Goal: Communication & Community: Answer question/provide support

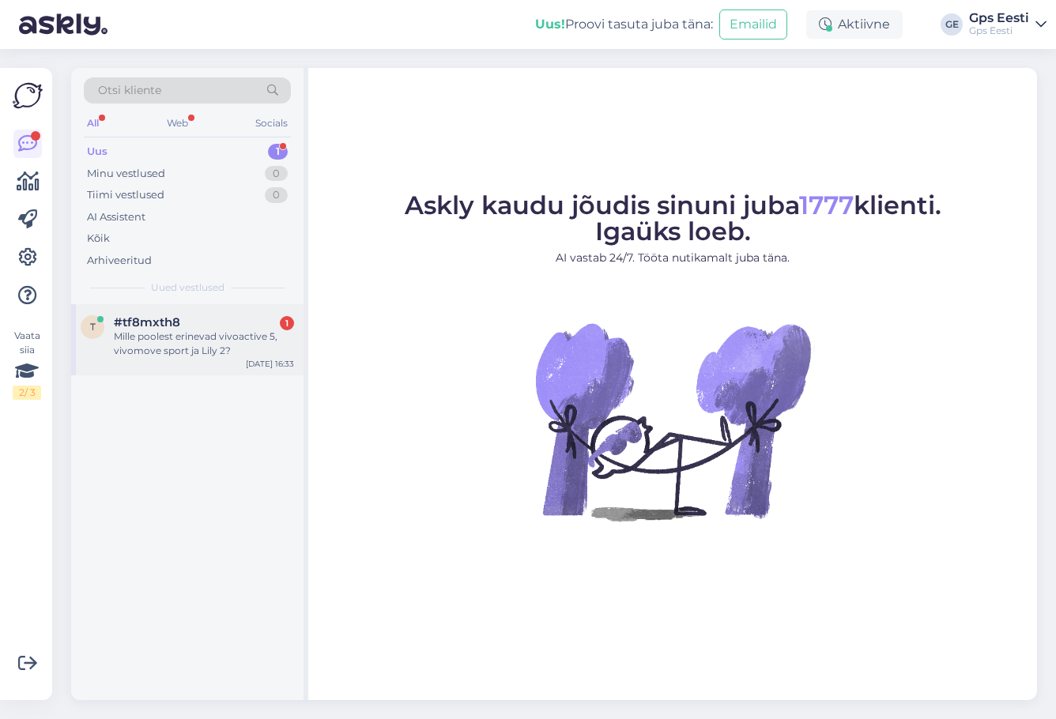
click at [177, 330] on div "Mille poolest erinevad vivoactive 5, vivomove sport ja Lily 2?" at bounding box center [204, 344] width 180 height 28
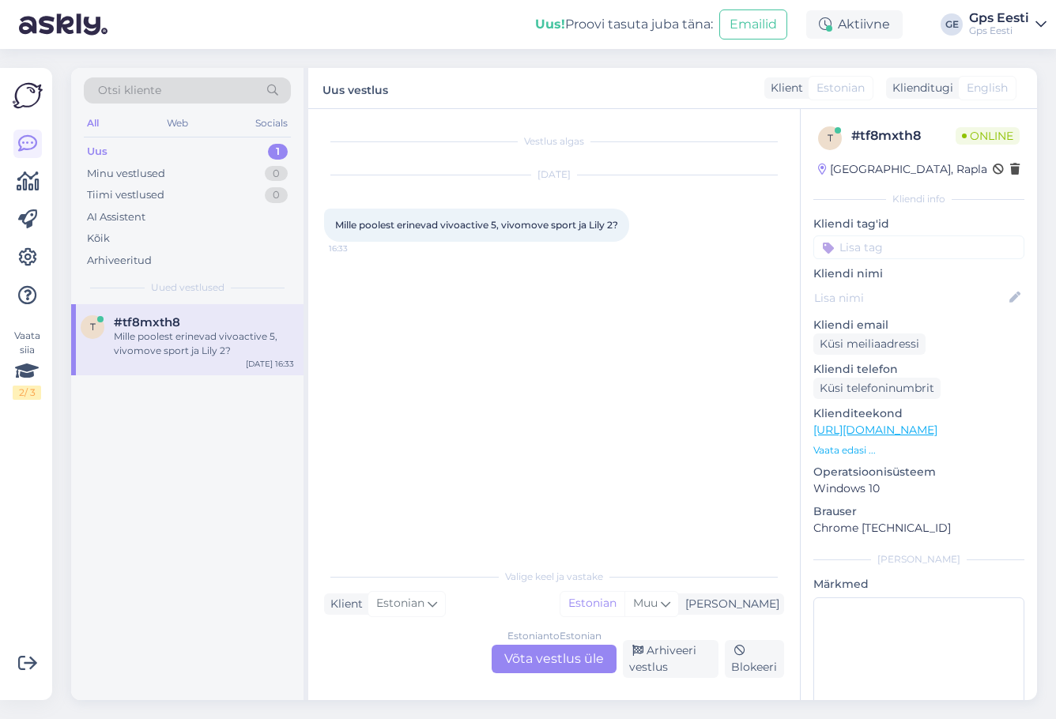
click at [539, 654] on div "Estonian to Estonian Võta vestlus üle" at bounding box center [554, 659] width 125 height 28
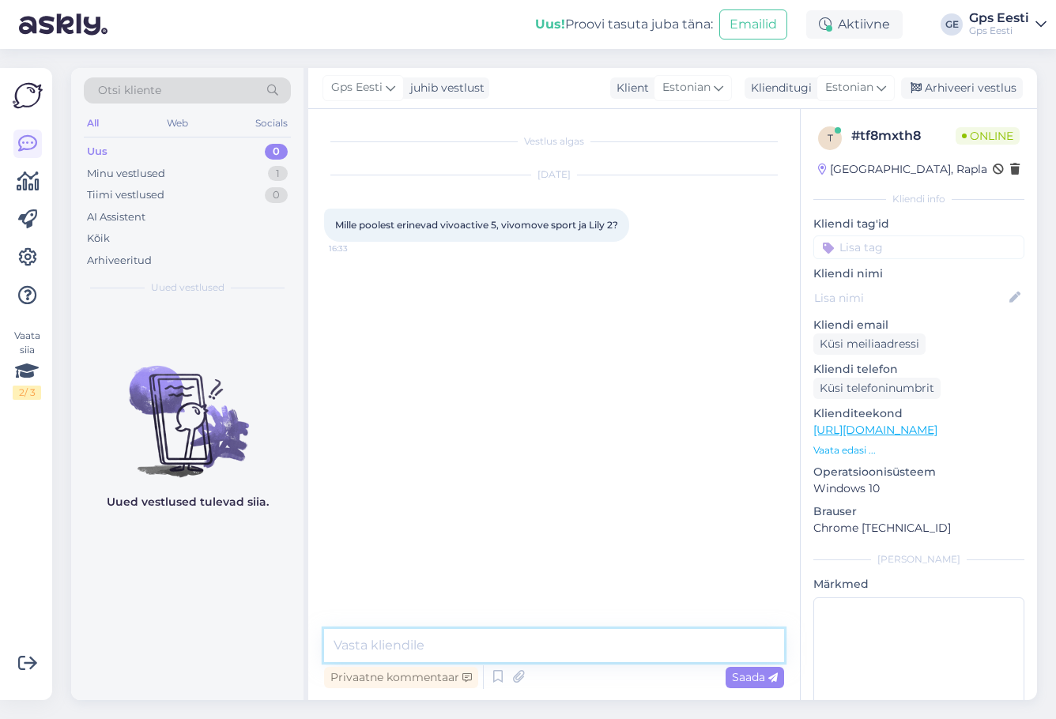
click at [498, 644] on textarea at bounding box center [554, 645] width 460 height 33
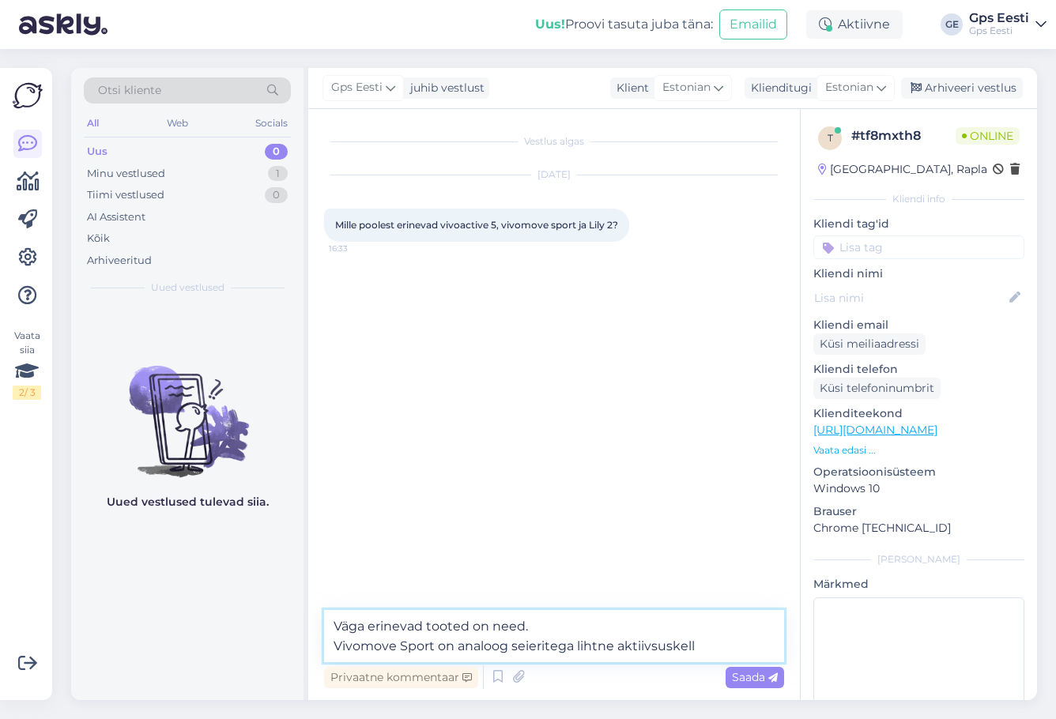
click at [498, 644] on textarea "Väga erinevad tooted on need. Vivomove Sport on analoog seieritega lihtne aktii…" at bounding box center [554, 636] width 460 height 52
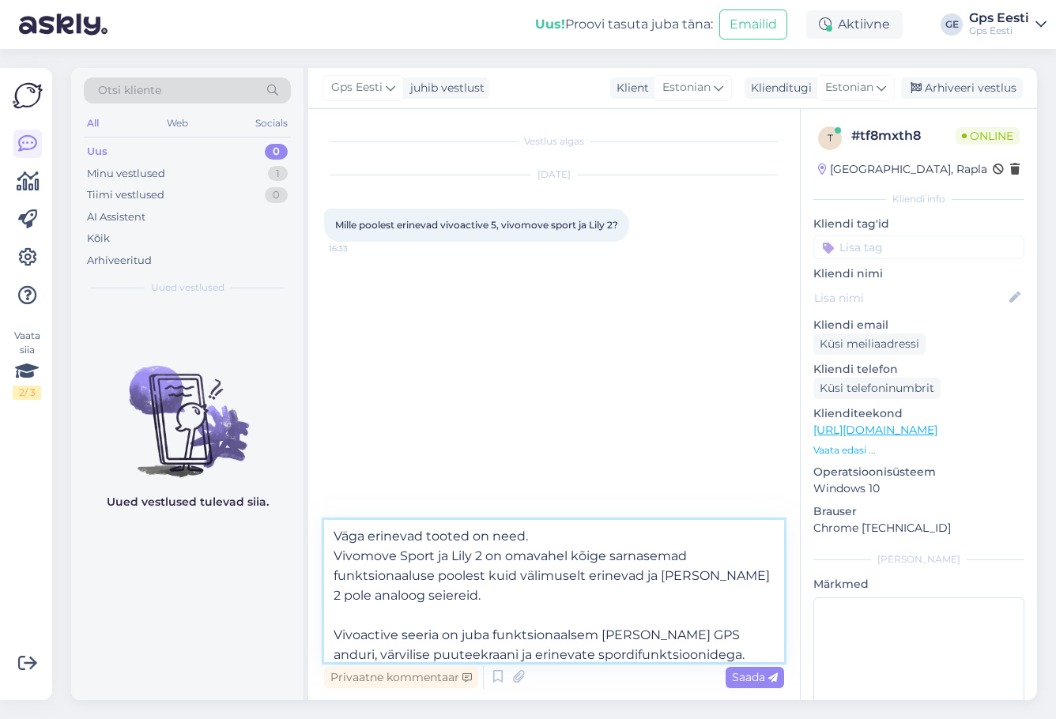
click at [462, 598] on textarea "Väga erinevad tooted on need. Vivomove Sport ja Lily 2 on omavahel kõige sarnas…" at bounding box center [554, 591] width 460 height 142
type textarea "Väga erinevad tooted on need. Vivomove Sport ja Lily 2 on omavahel kõige sarnas…"
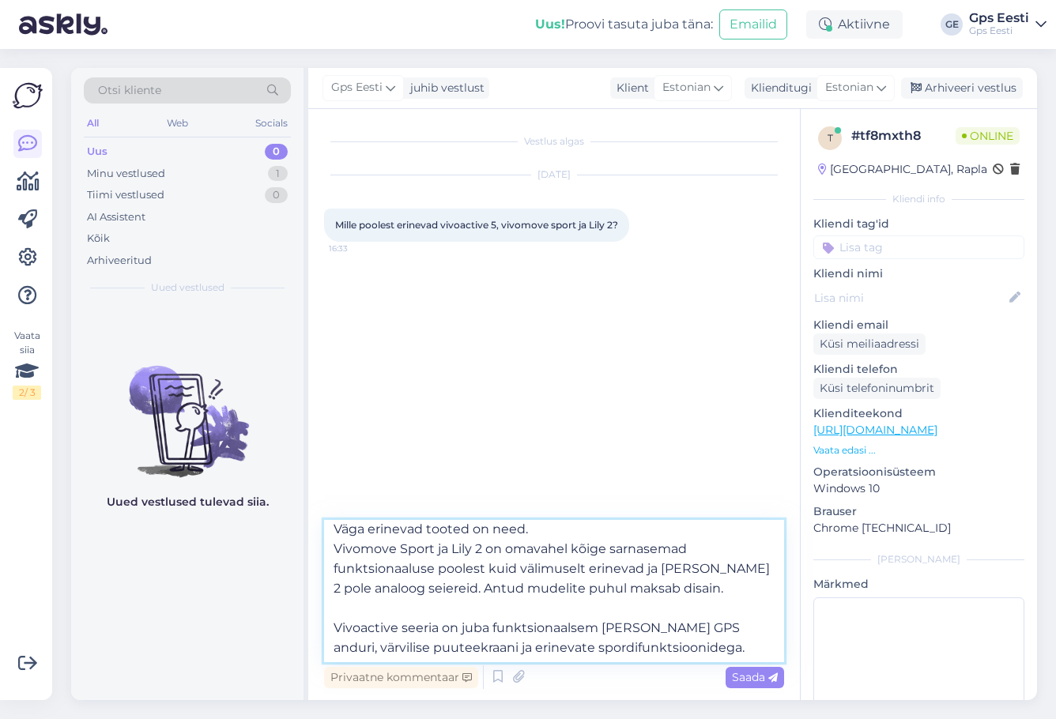
scroll to position [9, 0]
click at [733, 649] on textarea "Väga erinevad tooted on need. Vivomove Sport ja Lily 2 on omavahel kõige sarnas…" at bounding box center [554, 591] width 460 height 142
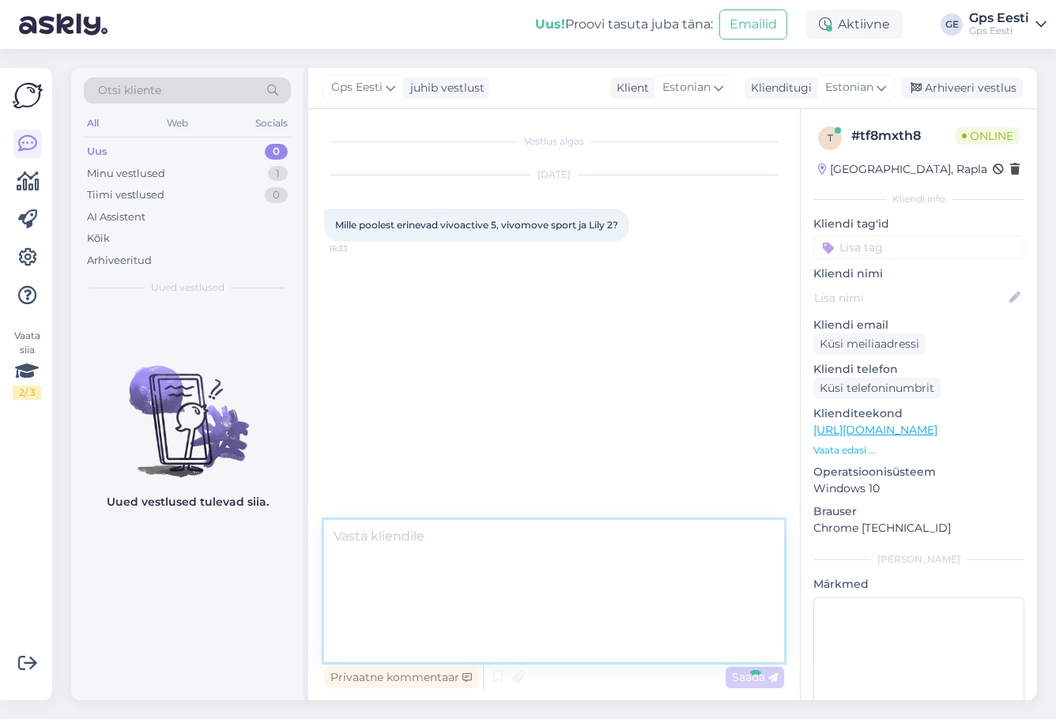
scroll to position [0, 0]
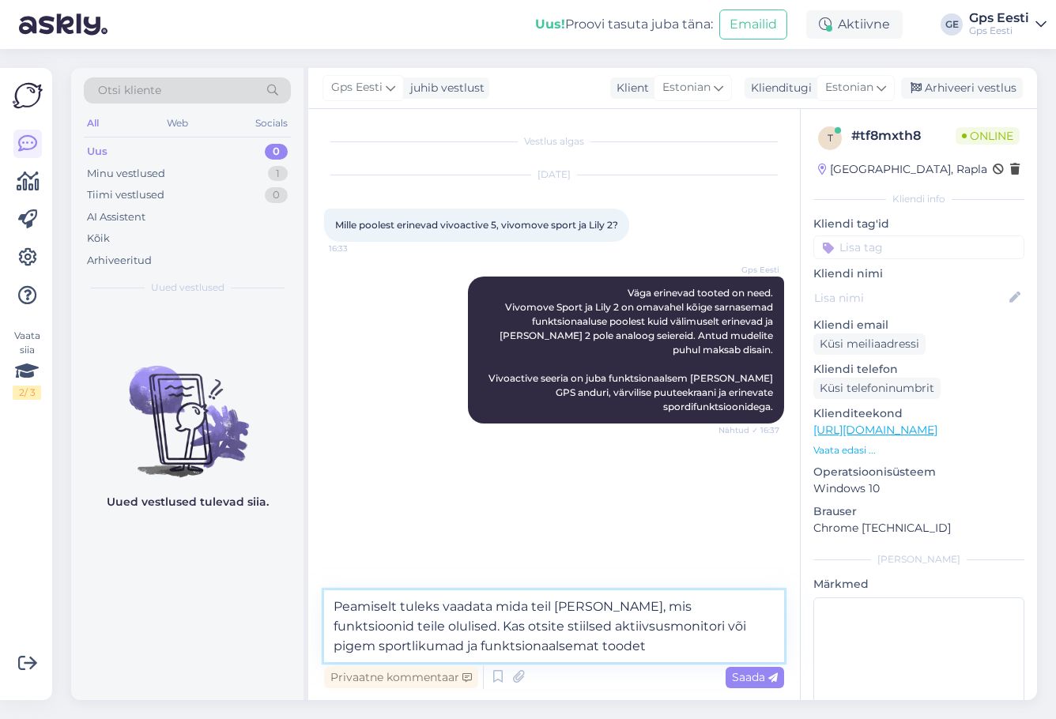
type textarea "Peamiselt tuleks vaadata mida teil [PERSON_NAME], mis funktsioonid teile olulis…"
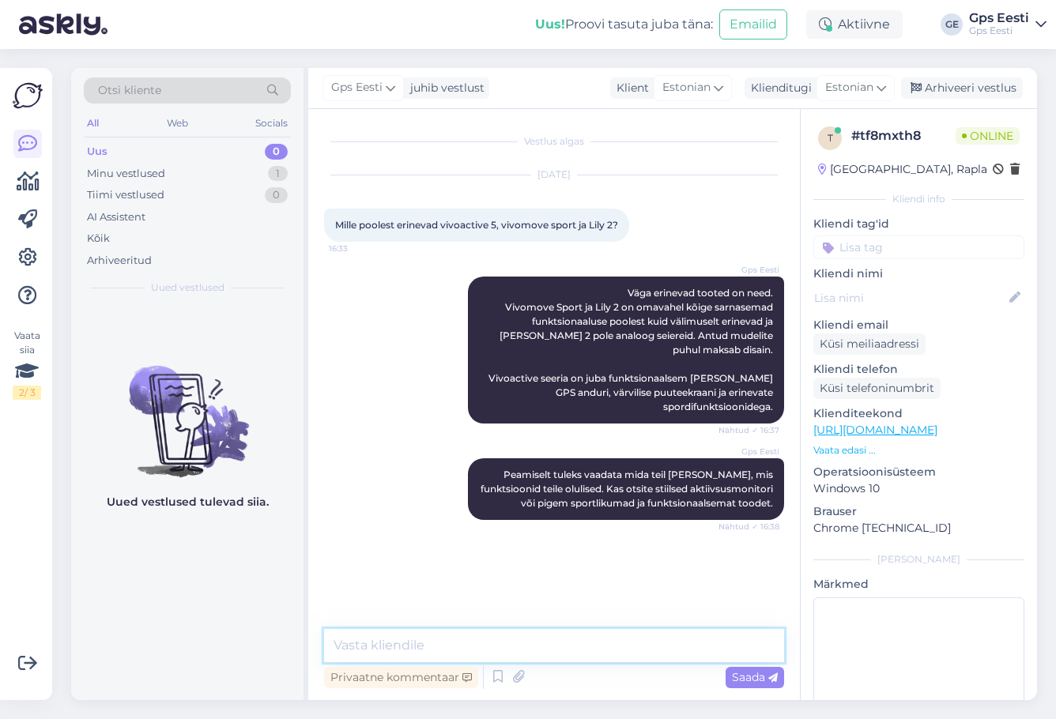
scroll to position [19, 0]
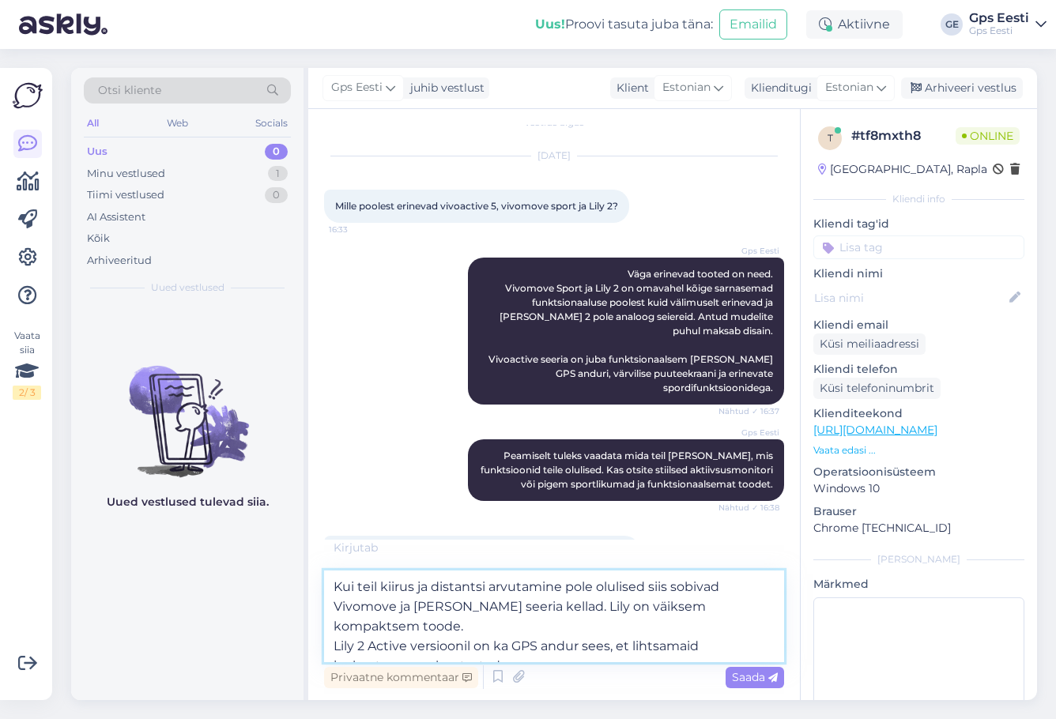
type textarea "Kui teil kiirus ja distantsi arvutamine pole olulised siis sobivad Vivomove ja …"
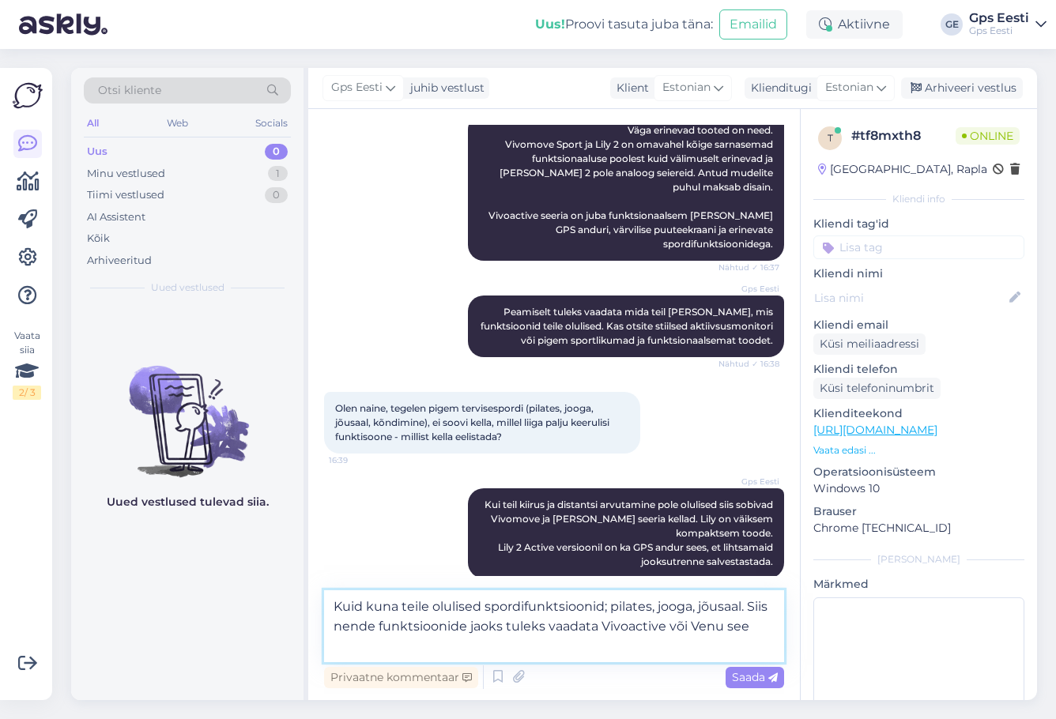
scroll to position [183, 0]
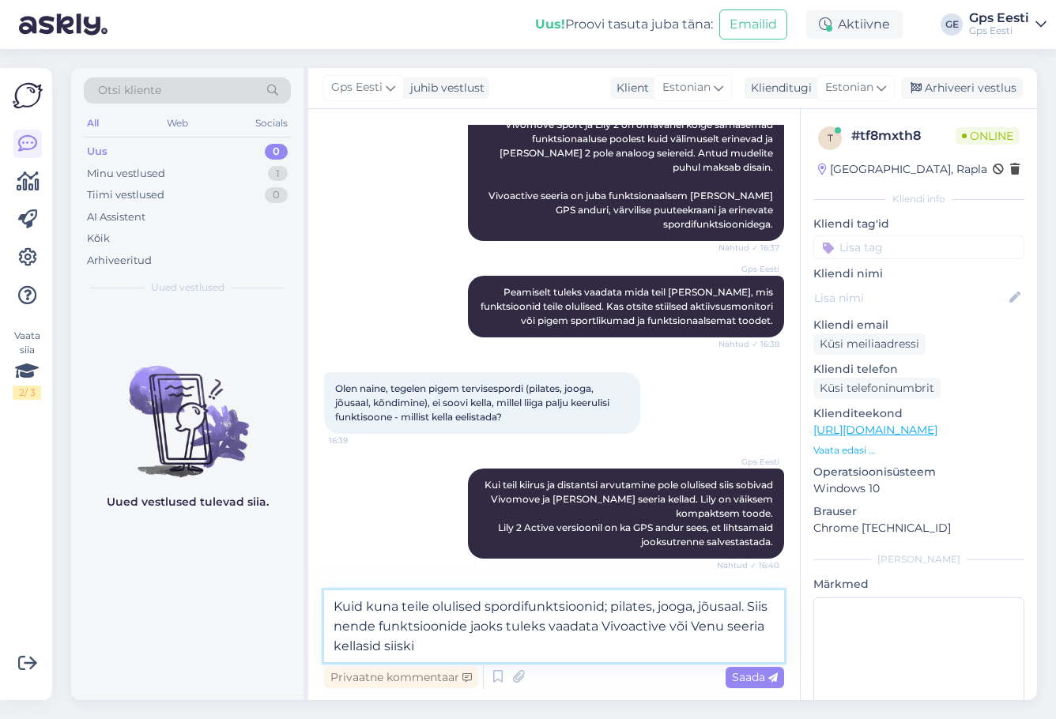
type textarea "Kuid kuna teile olulised spordifunktsioonid; pilates, jooga, jõusaal. Siis nend…"
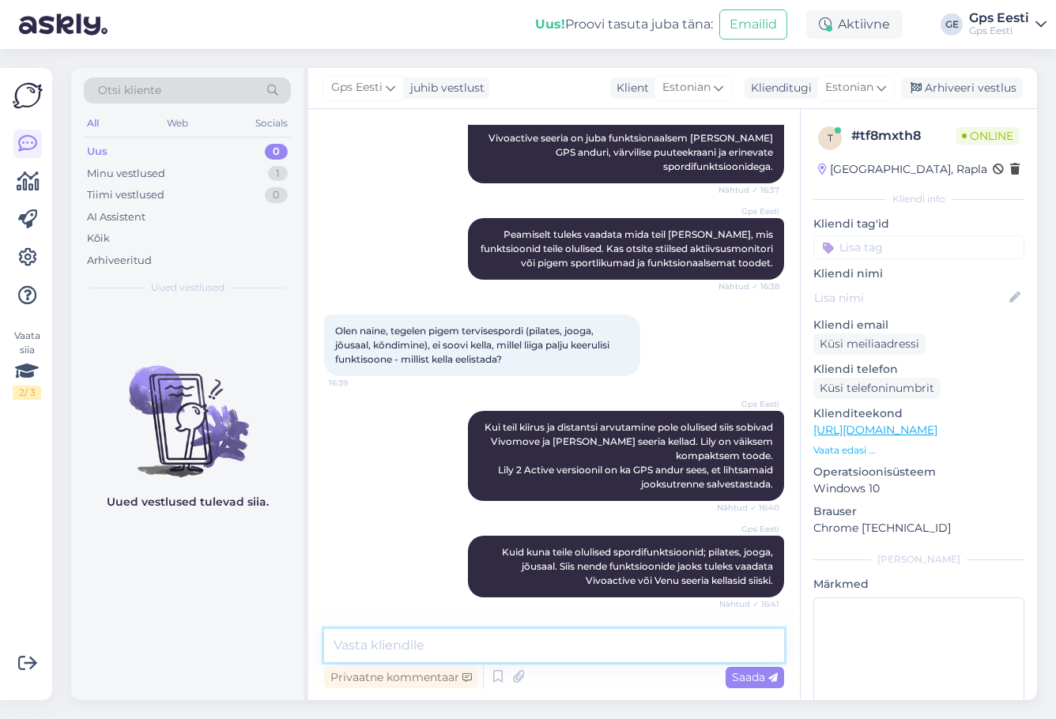
scroll to position [322, 0]
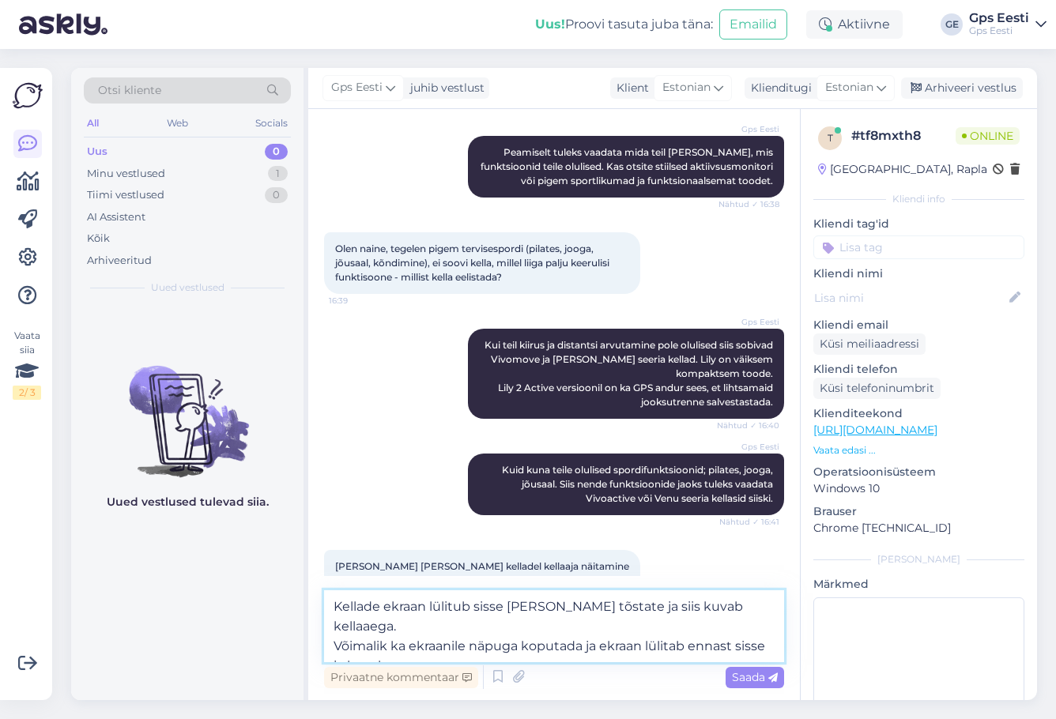
type textarea "Kellade ekraan lülitub sisse [PERSON_NAME] tõstate ja siis kuvab kellaaega. Või…"
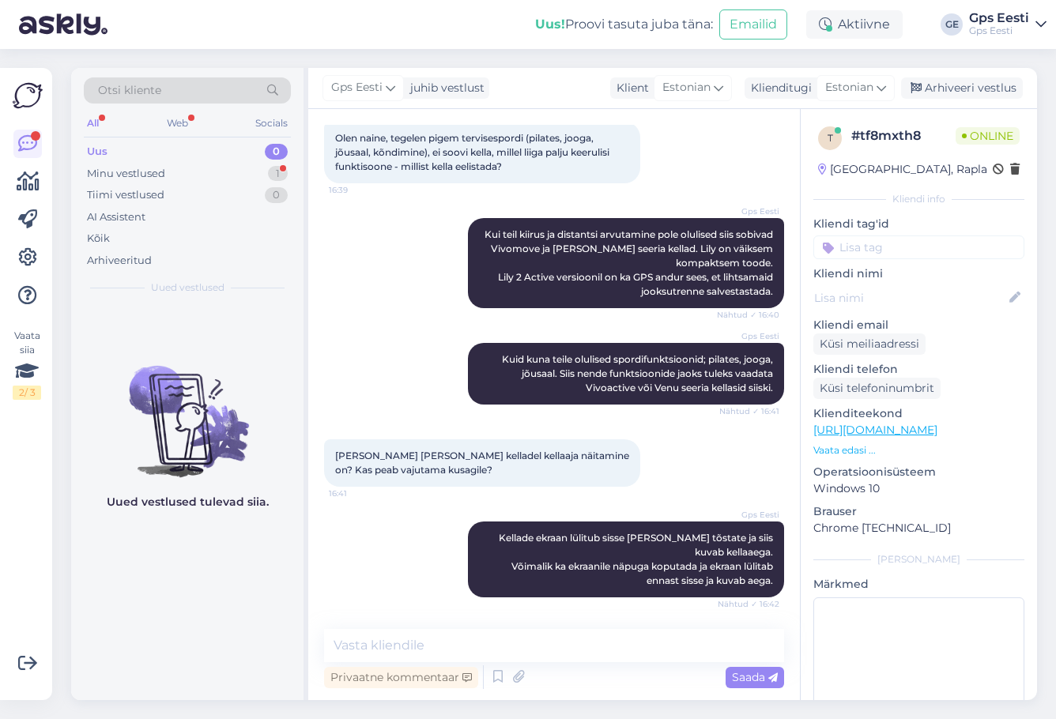
scroll to position [515, 0]
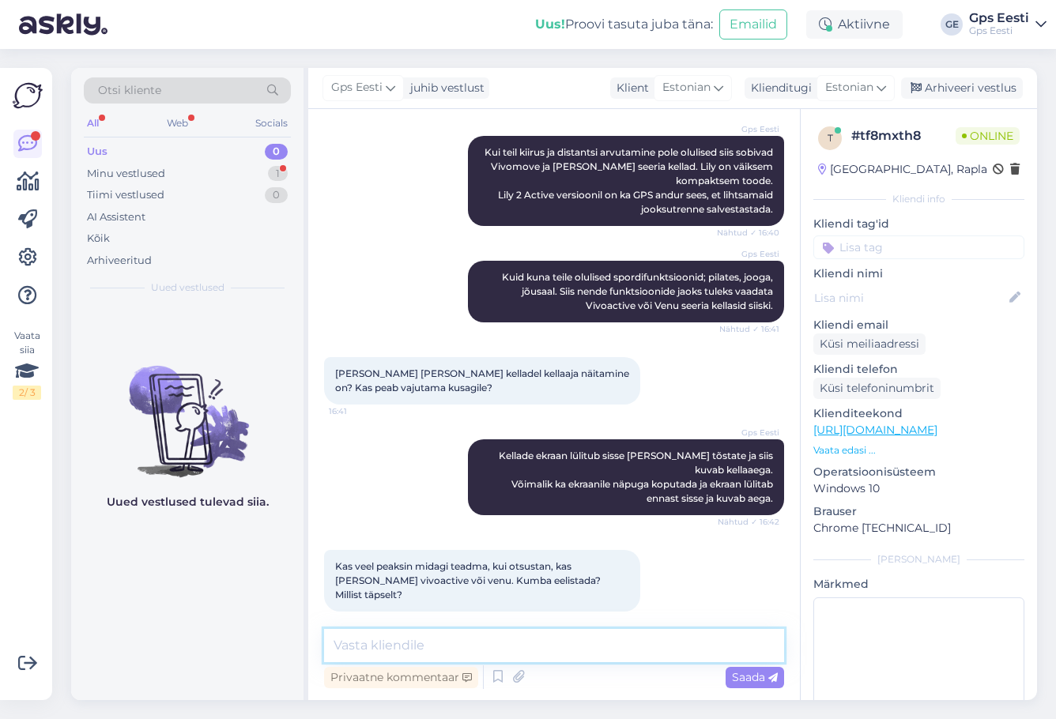
click at [479, 638] on textarea at bounding box center [554, 645] width 460 height 33
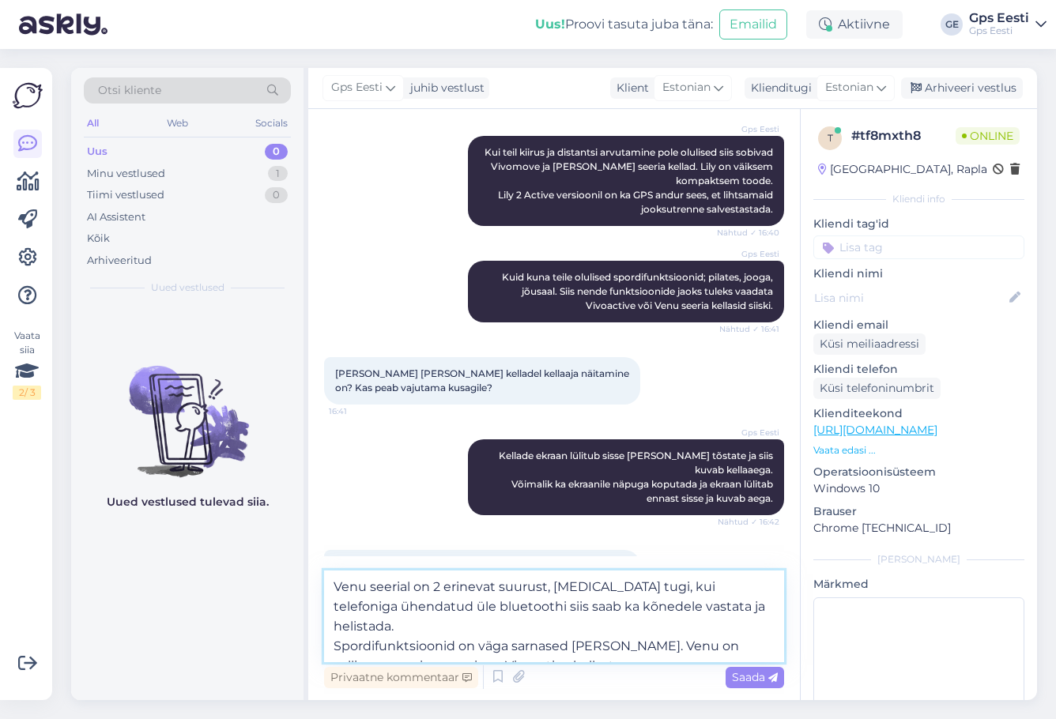
type textarea "Venu seerial on 2 erinevat suurust, [MEDICAL_DATA] tugi, kui telefoniga ühendat…"
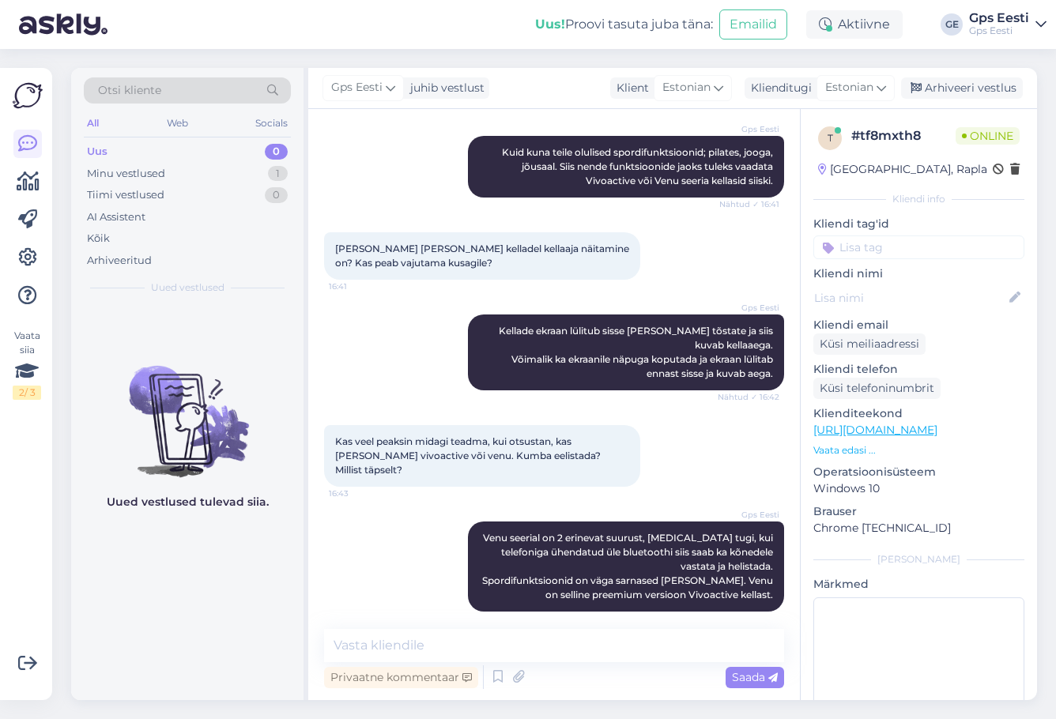
scroll to position [708, 0]
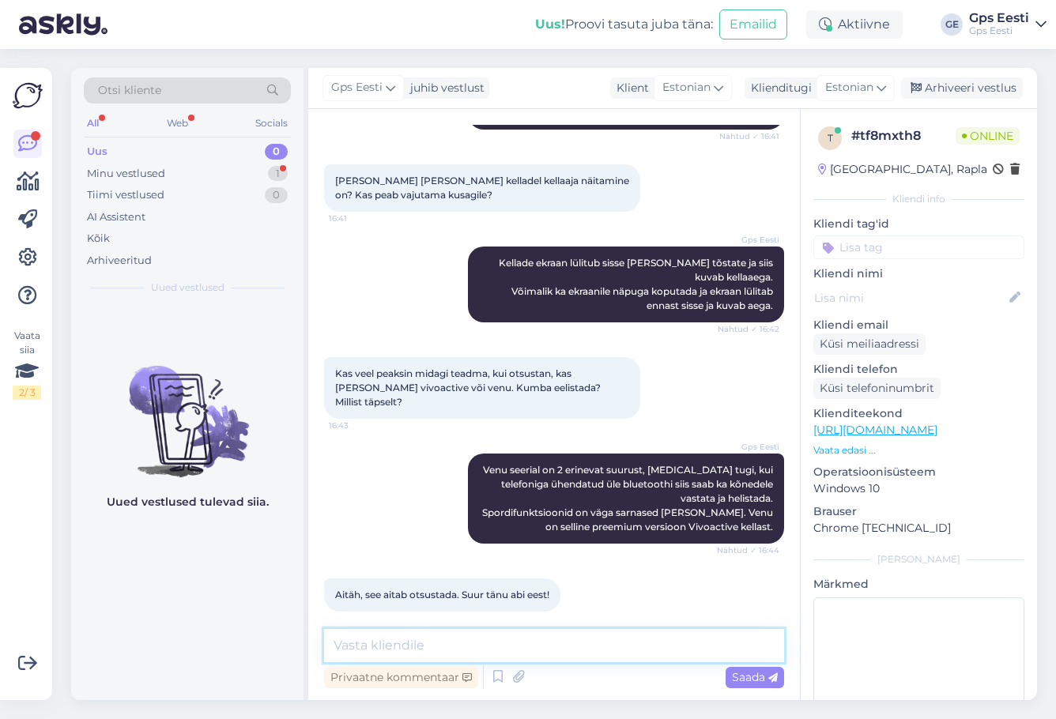
click at [448, 633] on textarea at bounding box center [554, 645] width 460 height 33
type textarea "Kaunist päeva jätku teile!"
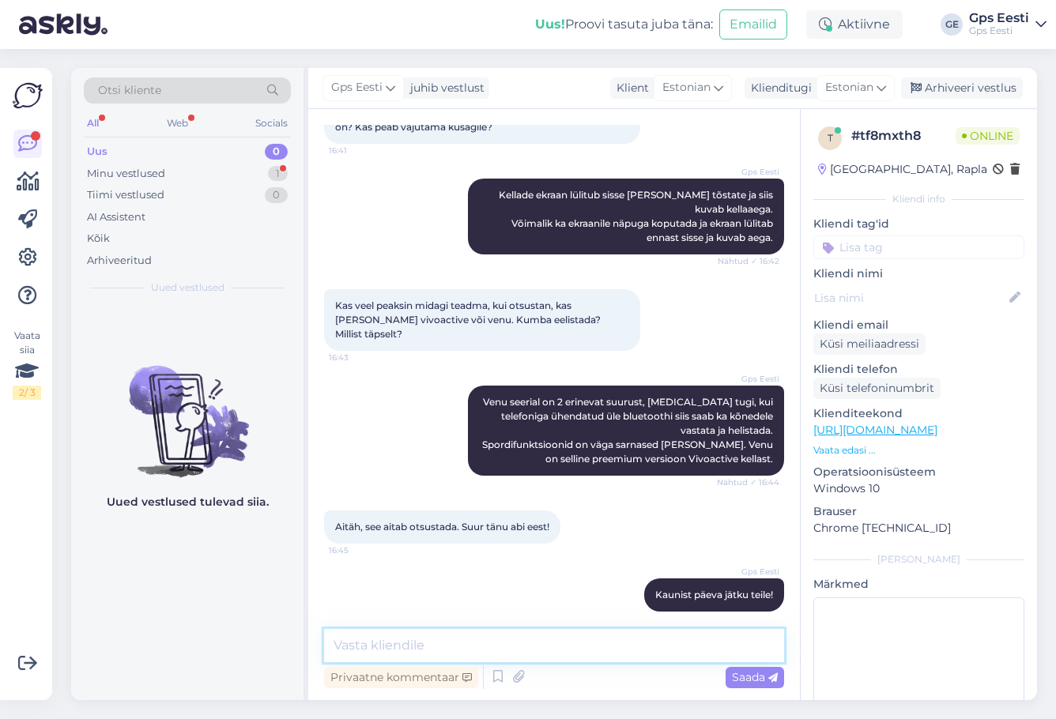
scroll to position [858, 0]
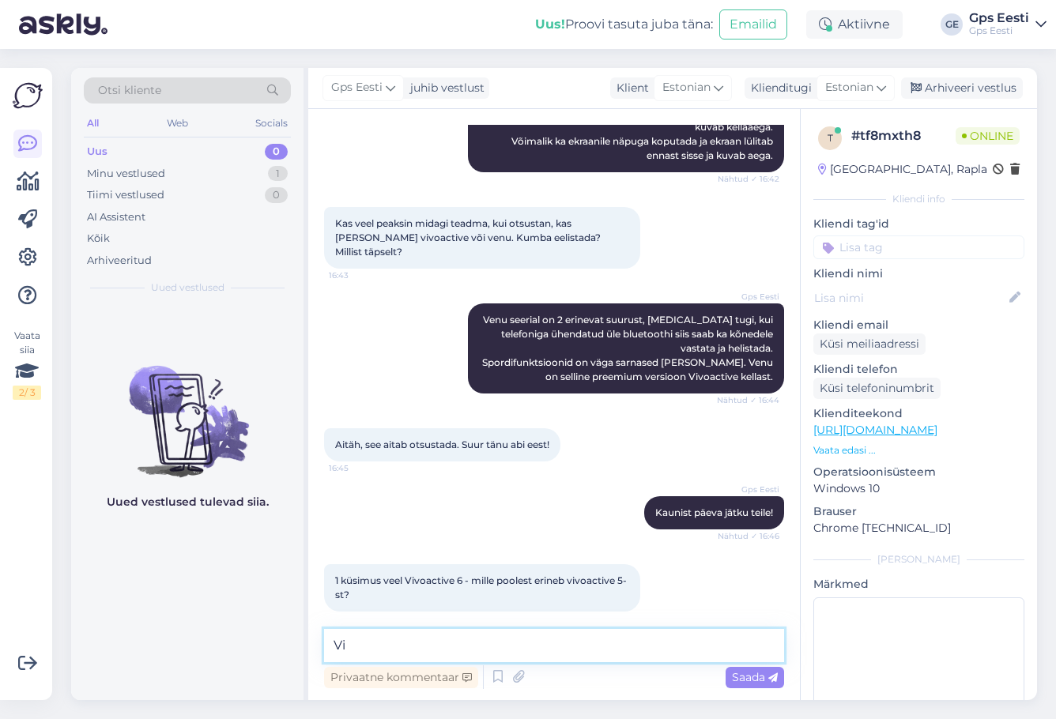
type textarea "V"
click at [400, 635] on textarea at bounding box center [554, 645] width 460 height 33
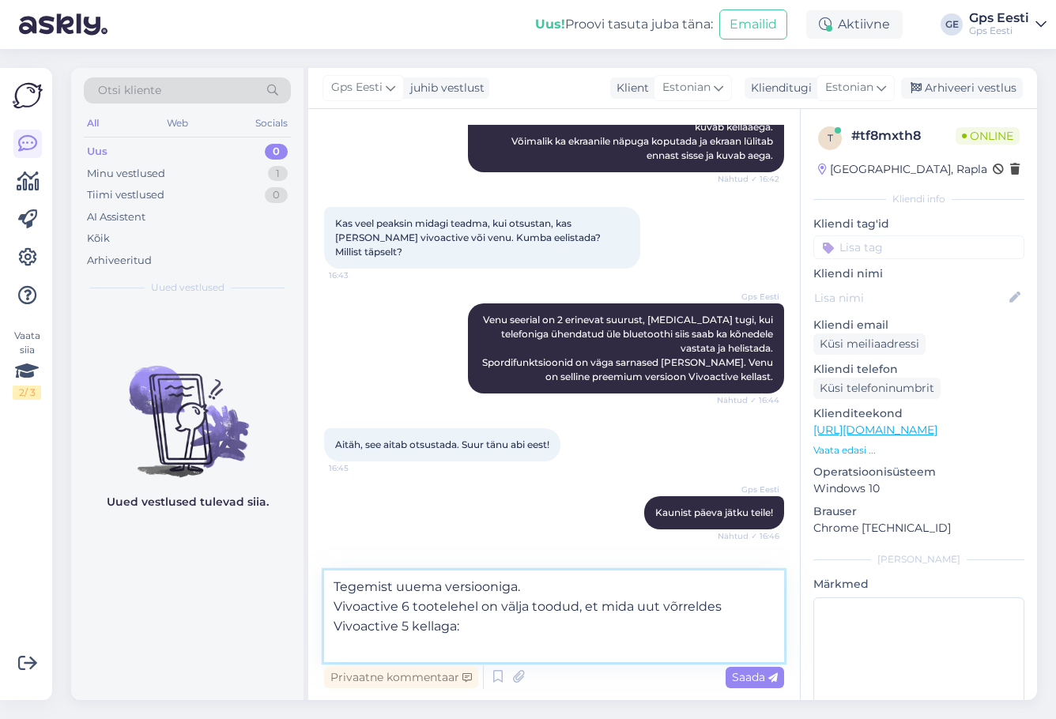
paste textarea "[URL][DOMAIN_NAME]"
type textarea "Tegemist uuema versiooniga. Vivoactive 6 tootelehel on välja toodud, et mida uu…"
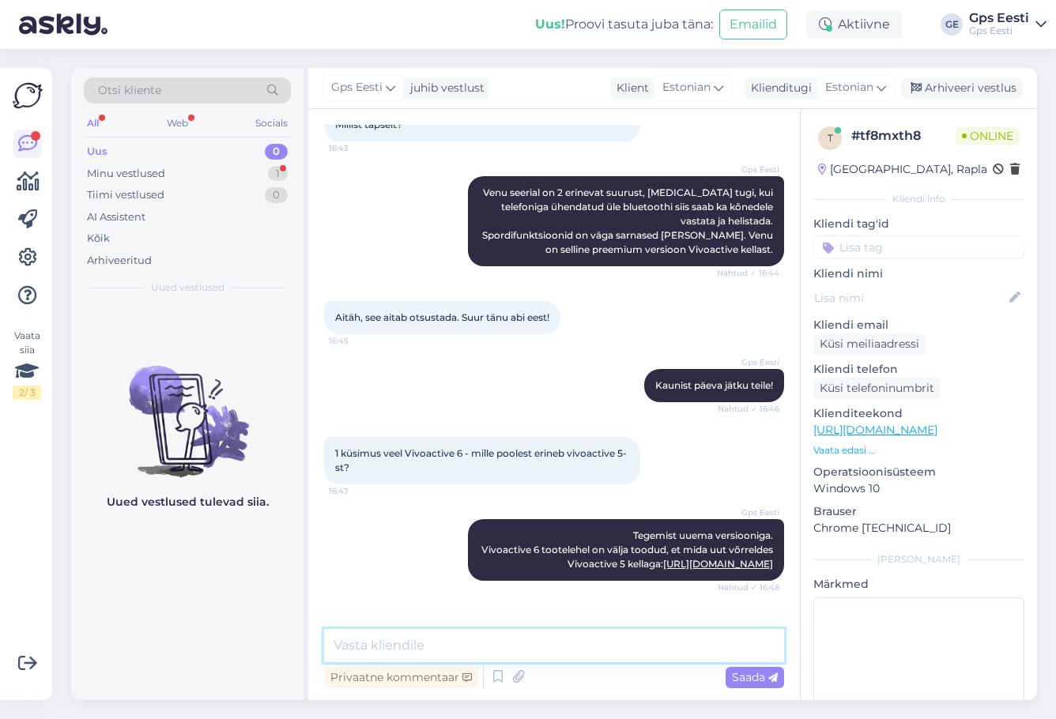
scroll to position [1037, 0]
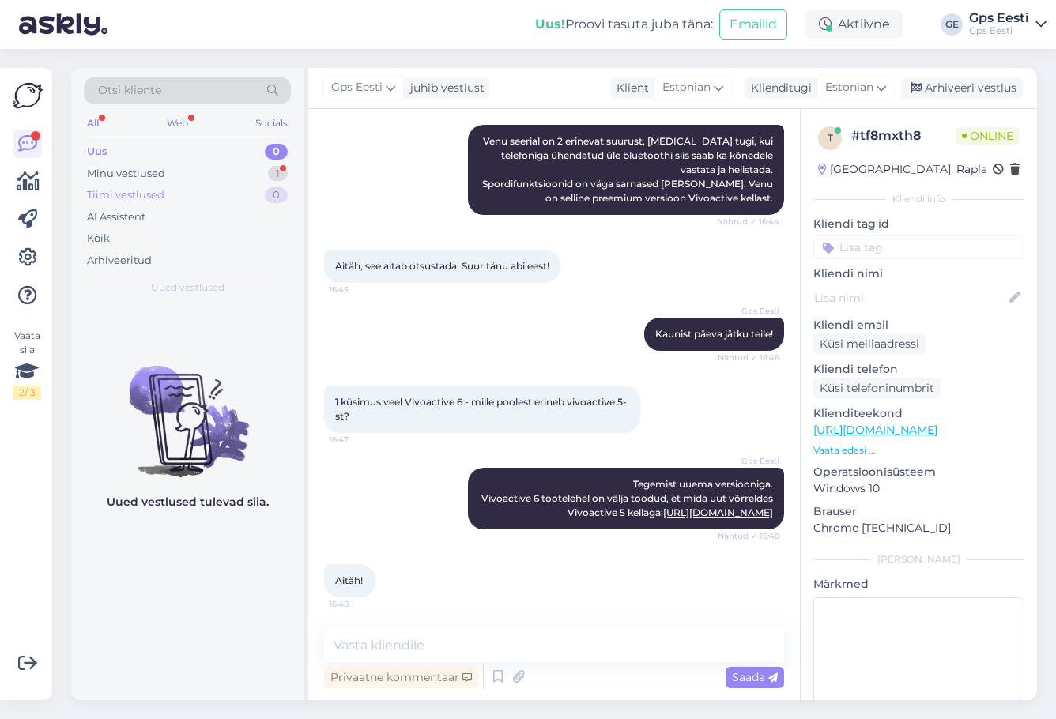
click at [209, 184] on div "Tiimi vestlused 0" at bounding box center [187, 195] width 207 height 22
click at [191, 172] on div "Minu vestlused 1" at bounding box center [187, 174] width 207 height 22
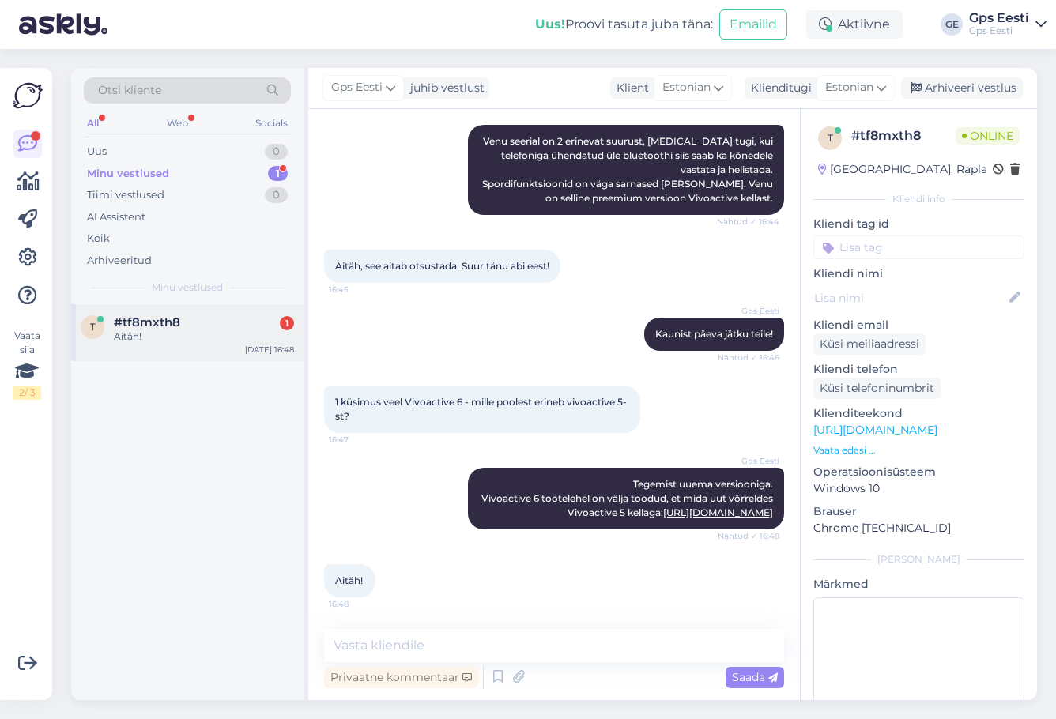
click at [135, 341] on div "Aitäh!" at bounding box center [204, 337] width 180 height 14
click at [434, 586] on div "Aitäh! 16:48" at bounding box center [554, 581] width 460 height 68
click at [997, 89] on div "Arhiveeri vestlus" at bounding box center [962, 87] width 122 height 21
